Goal: Navigation & Orientation: Understand site structure

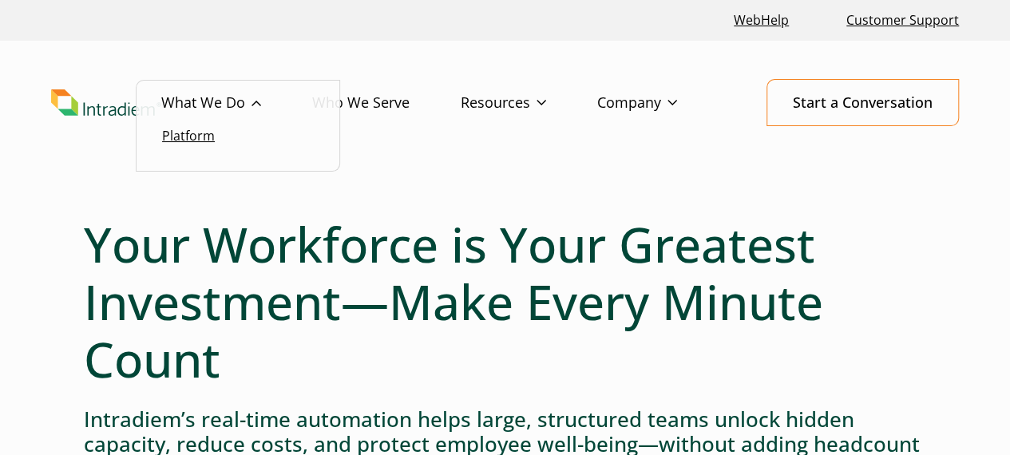
click at [202, 137] on link "Platform" at bounding box center [188, 136] width 53 height 18
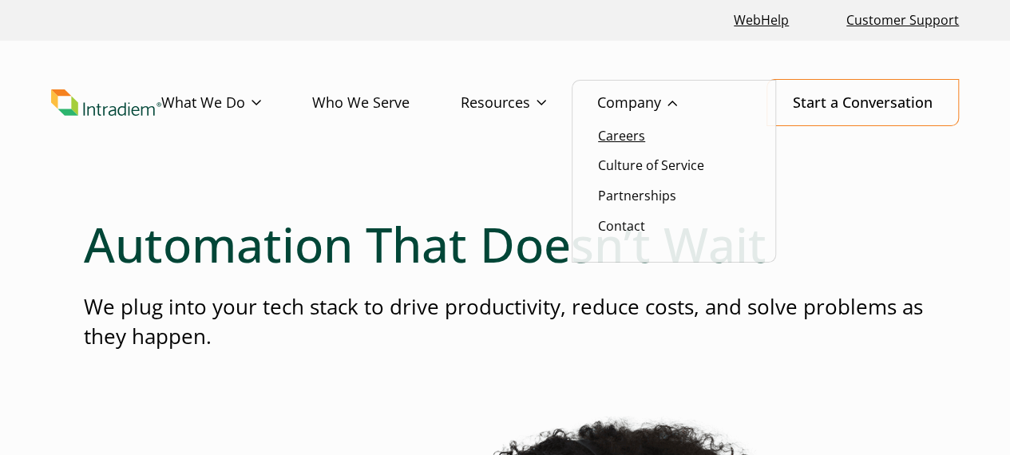
click at [621, 133] on link "Careers" at bounding box center [621, 136] width 47 height 18
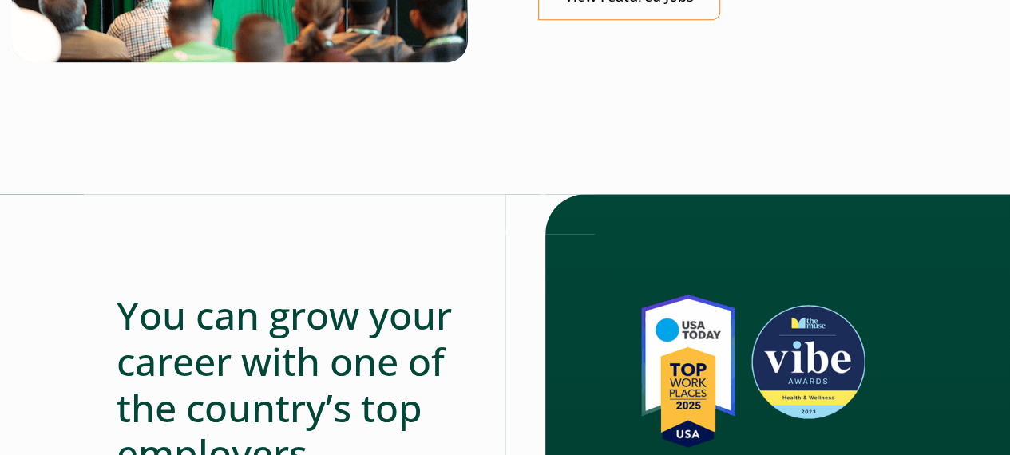
scroll to position [798, 0]
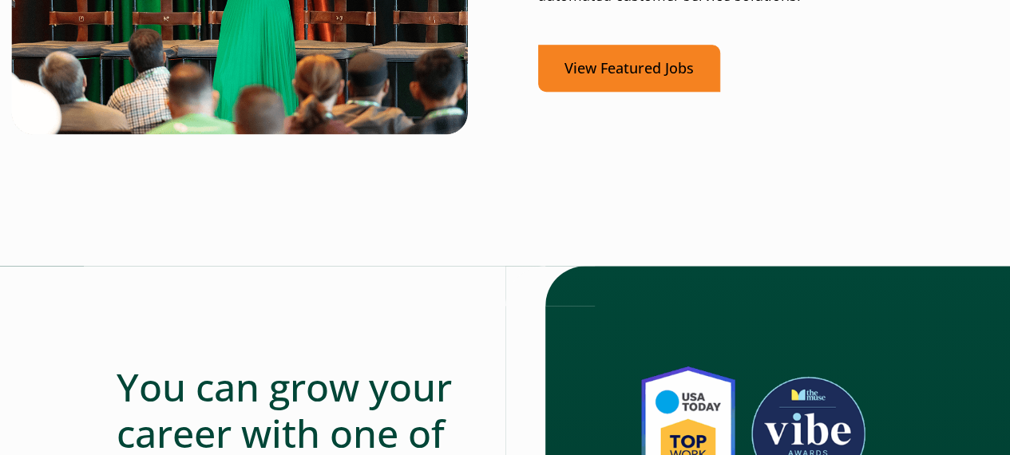
click at [592, 69] on link "View Featured Jobs" at bounding box center [629, 68] width 182 height 47
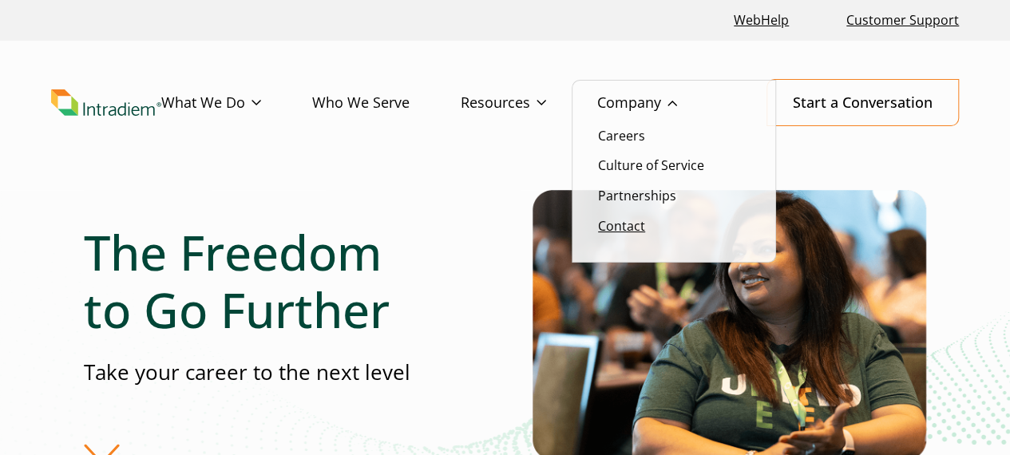
click at [620, 223] on link "Contact" at bounding box center [621, 226] width 47 height 18
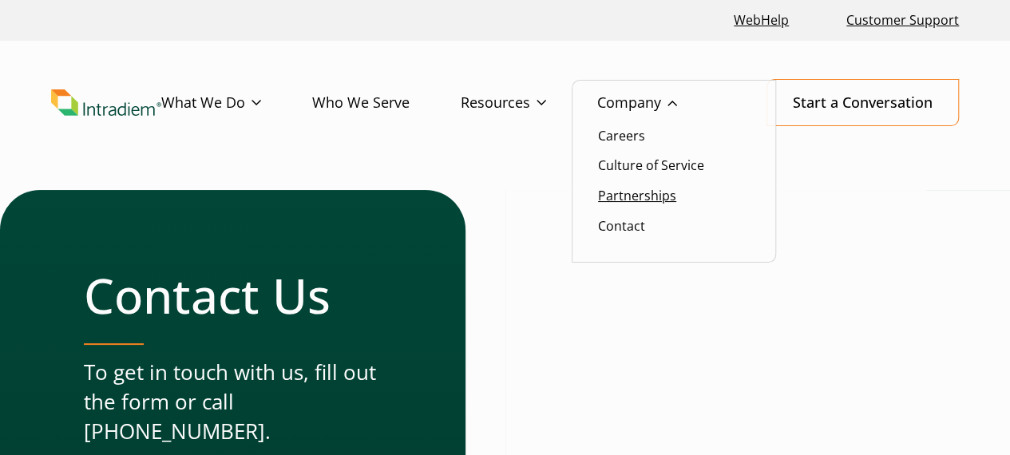
click at [634, 201] on link "Partnerships" at bounding box center [637, 196] width 78 height 18
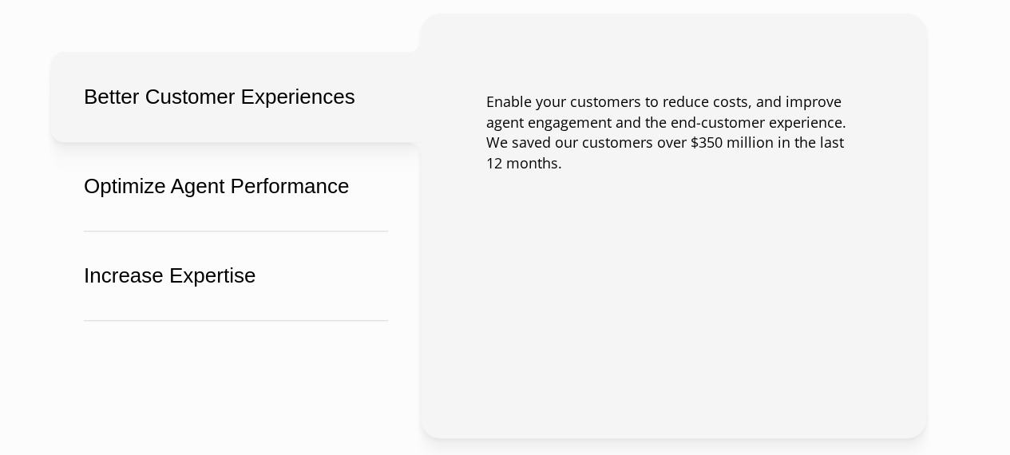
scroll to position [3673, 0]
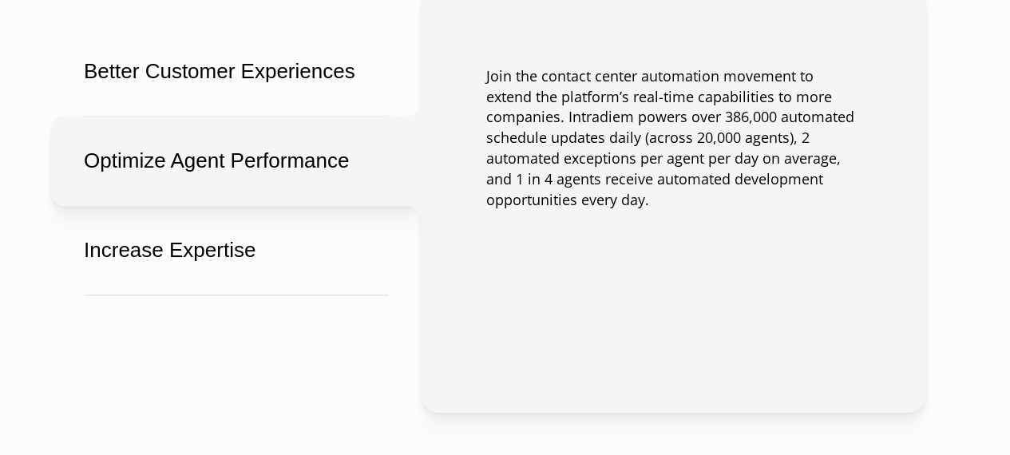
click at [249, 169] on button "Optimize Agent Performance" at bounding box center [236, 161] width 370 height 90
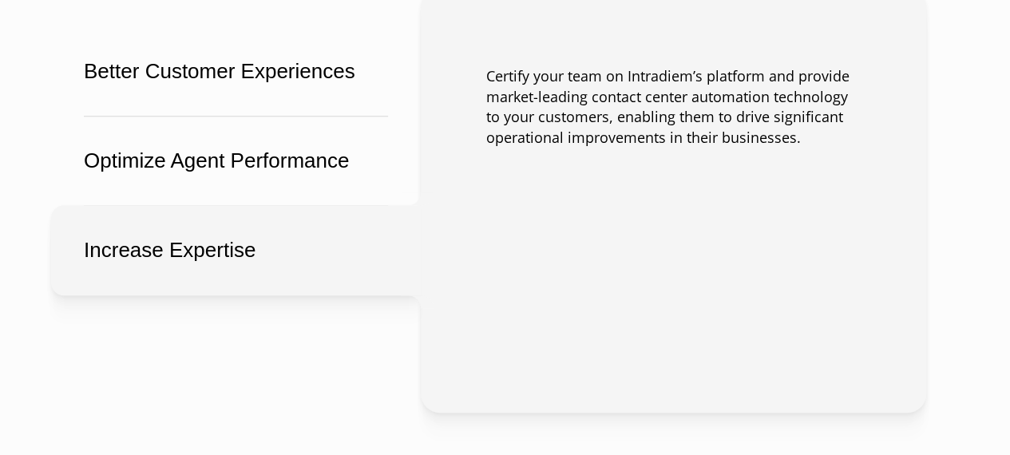
click at [224, 226] on button "Increase Expertise" at bounding box center [236, 250] width 370 height 90
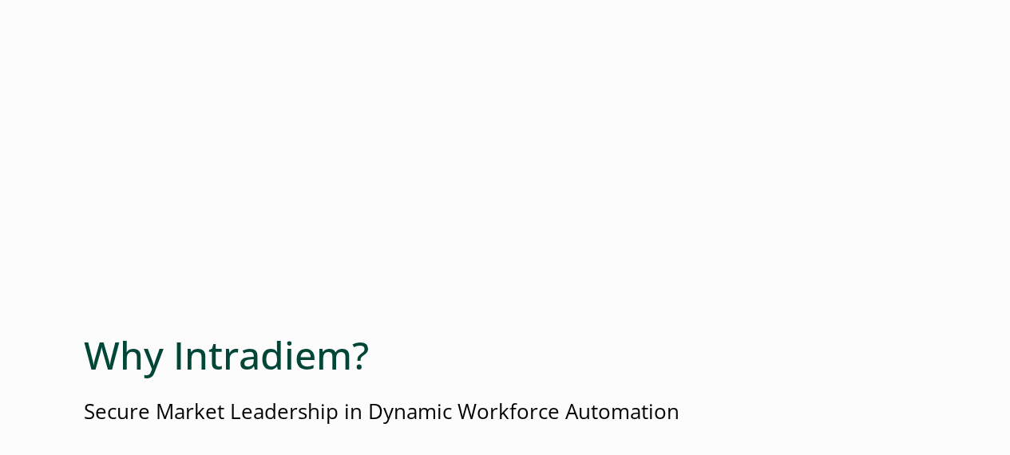
scroll to position [3194, 0]
